Goal: Check status

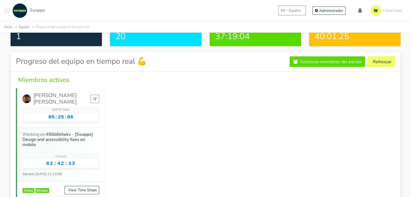
click at [389, 62] on button "Refrescar" at bounding box center [381, 62] width 28 height 11
click at [386, 63] on button "Refrescar" at bounding box center [381, 62] width 28 height 11
click at [384, 64] on button "Refrescar" at bounding box center [381, 62] width 28 height 11
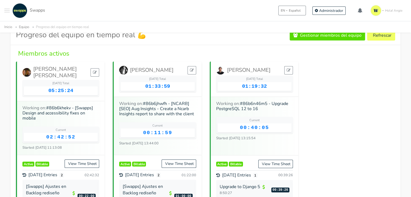
scroll to position [60, 0]
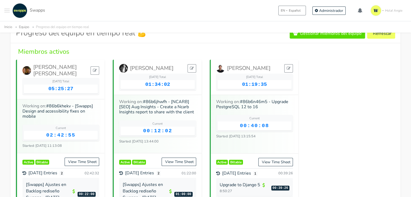
click at [411, 28] on div "Inicio Equipo Progreso del equipo en tiempo real" at bounding box center [205, 26] width 411 height 11
